Goal: Find specific page/section: Find specific page/section

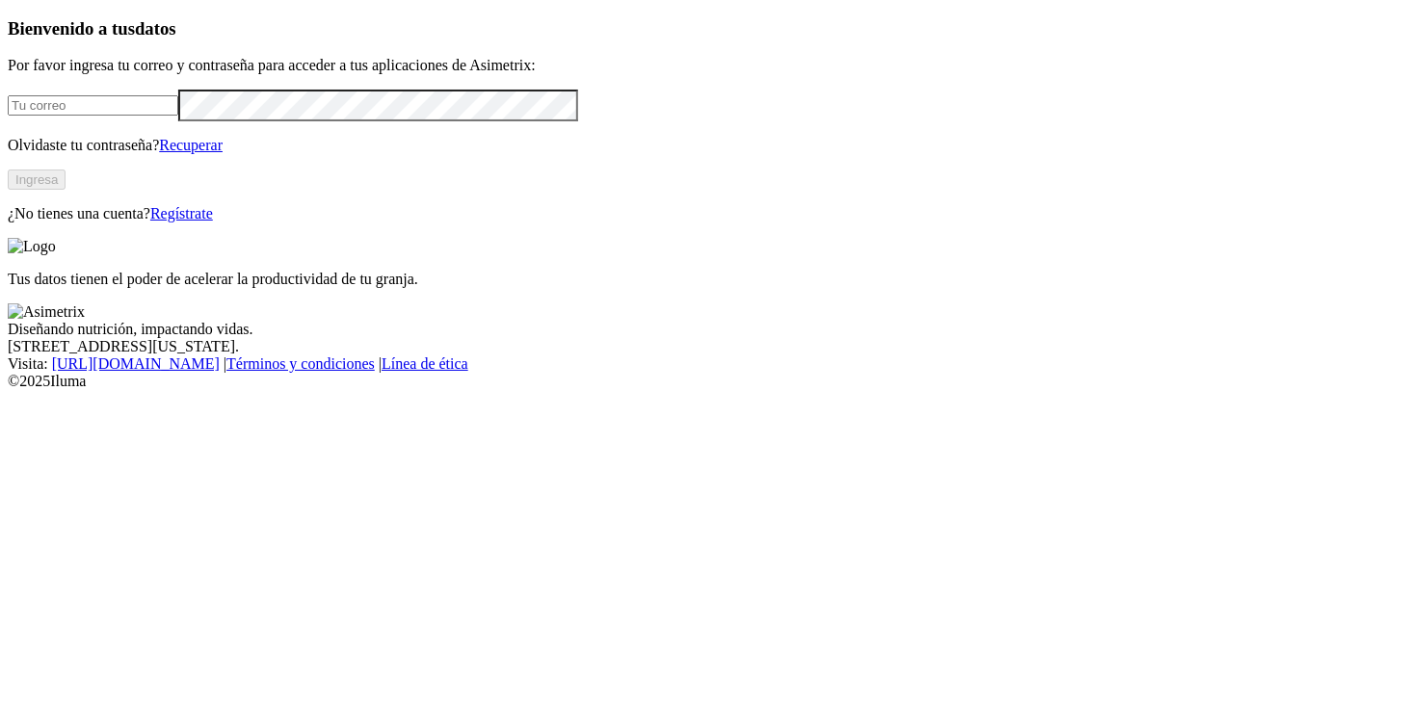
click at [178, 116] on input "email" at bounding box center [93, 105] width 171 height 20
type input "[EMAIL_ADDRESS][DOMAIN_NAME]"
click at [66, 190] on button "Ingresa" at bounding box center [37, 180] width 58 height 20
